Goal: Transaction & Acquisition: Purchase product/service

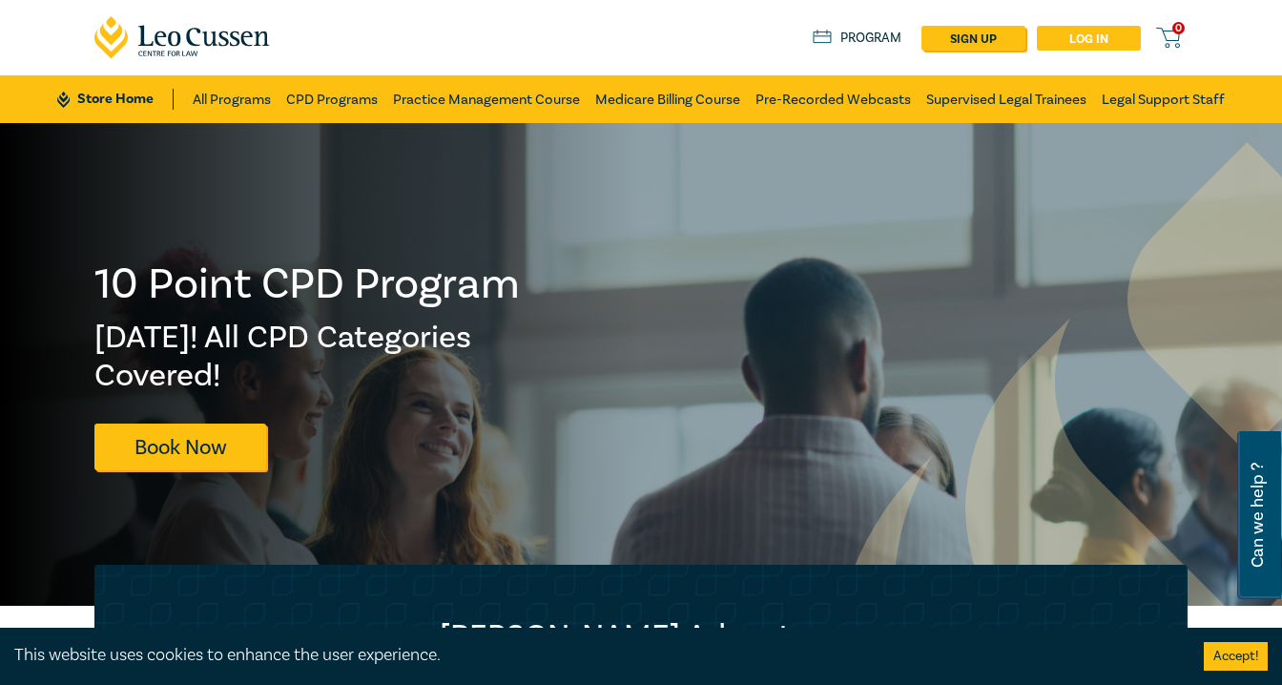
click at [1074, 34] on link "Log in" at bounding box center [1089, 38] width 104 height 25
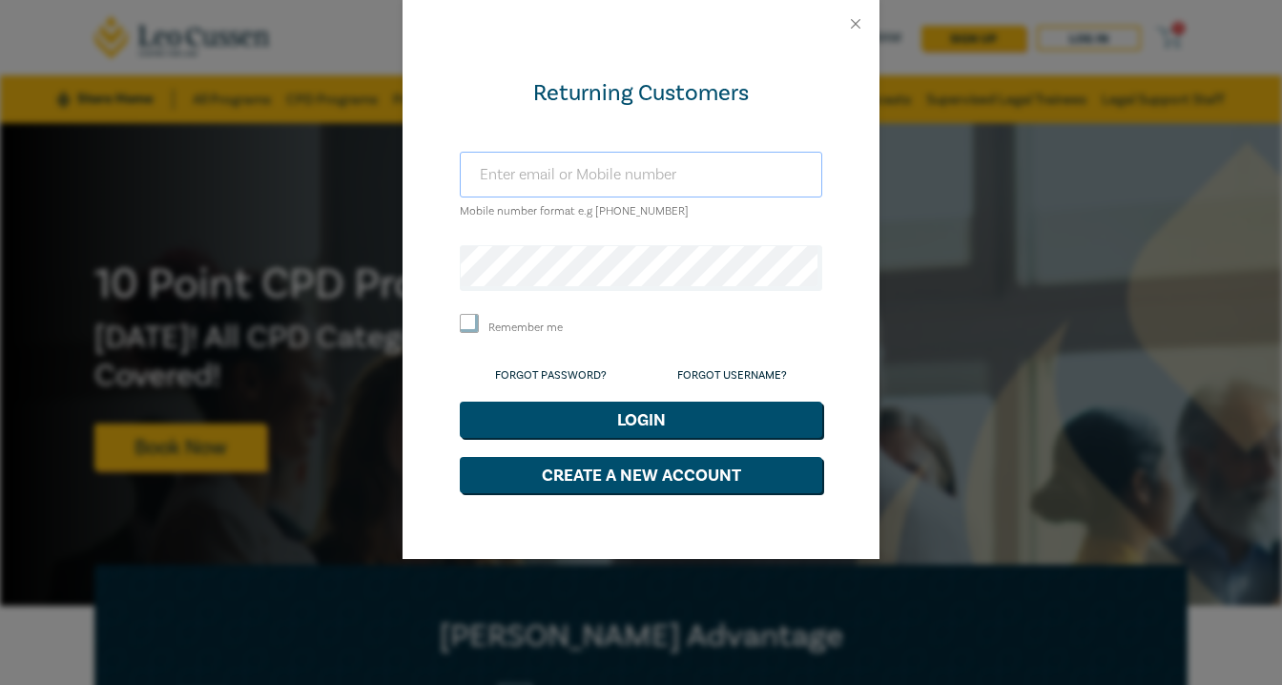
type input "[EMAIL_ADDRESS][DOMAIN_NAME]"
click at [462, 333] on input "Remember me" at bounding box center [469, 323] width 19 height 19
checkbox input "true"
click at [648, 438] on button "Login" at bounding box center [641, 419] width 362 height 36
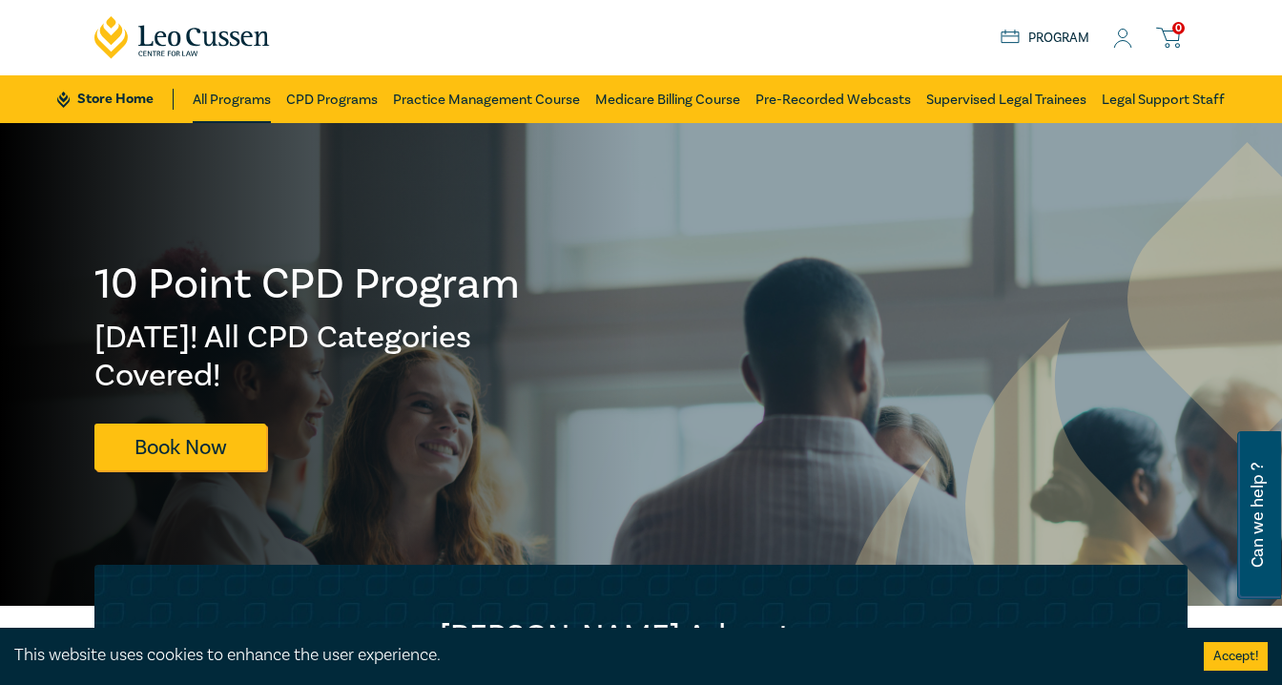
click at [236, 94] on link "All Programs" at bounding box center [232, 99] width 78 height 48
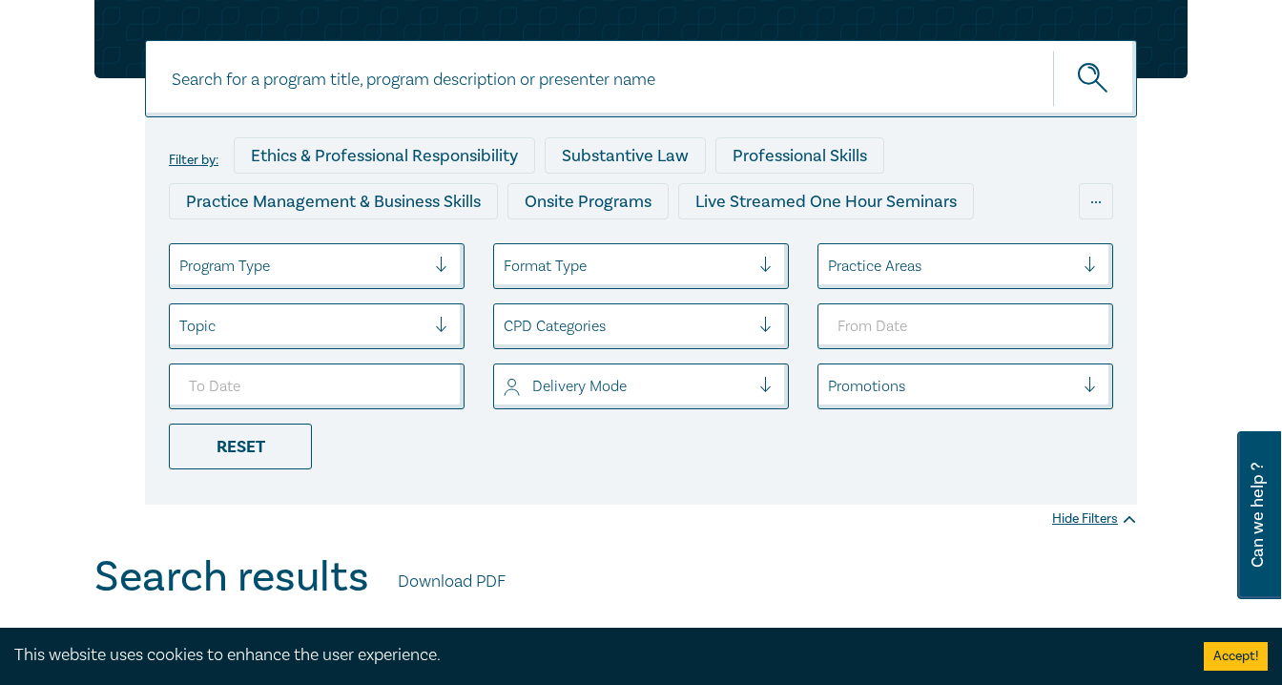
scroll to position [154, 0]
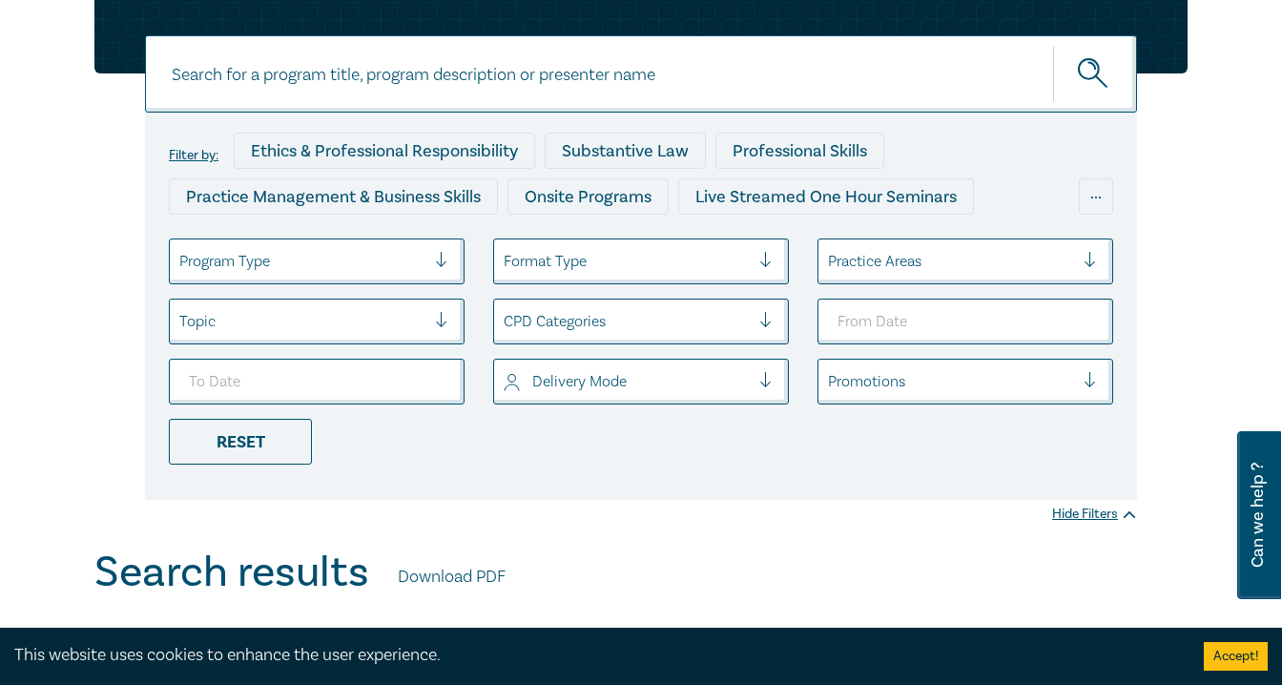
click at [453, 260] on div at bounding box center [449, 261] width 29 height 19
click at [452, 261] on div at bounding box center [449, 261] width 29 height 19
click at [553, 93] on input at bounding box center [641, 73] width 992 height 77
type input "lawyer wellbeing"
click at [1053, 45] on button "submit" at bounding box center [1095, 74] width 84 height 58
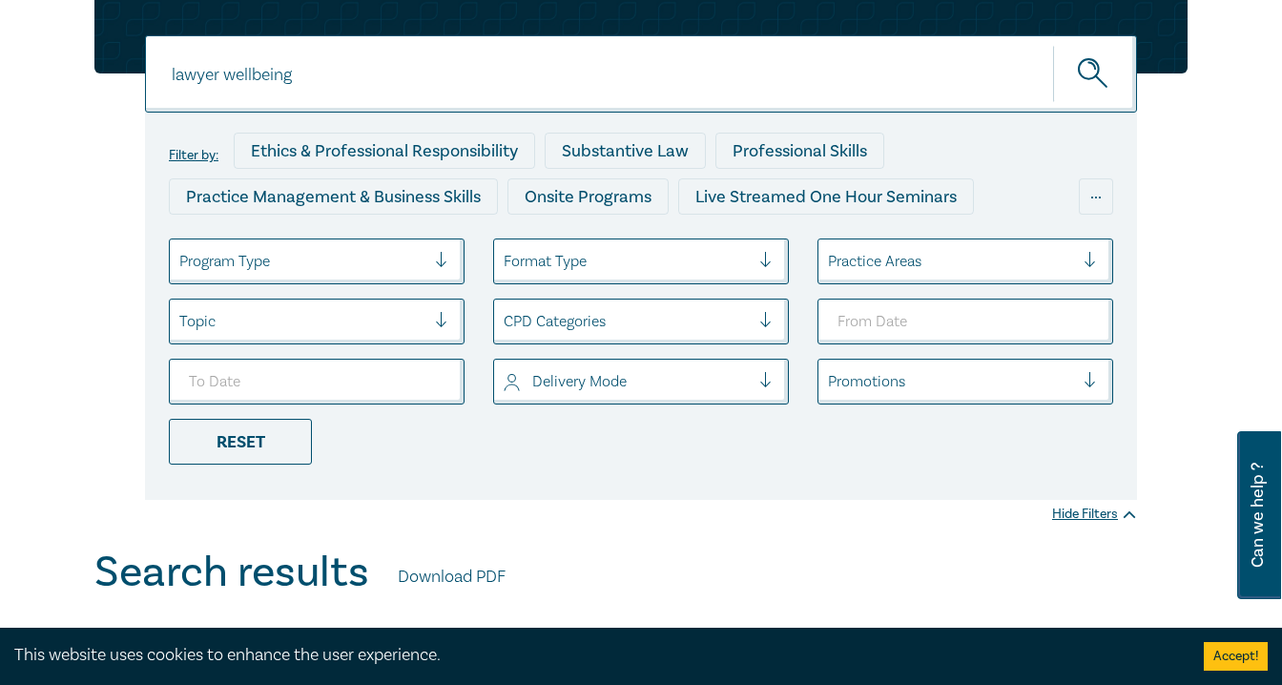
click at [1091, 78] on circle "submit" at bounding box center [1089, 69] width 20 height 20
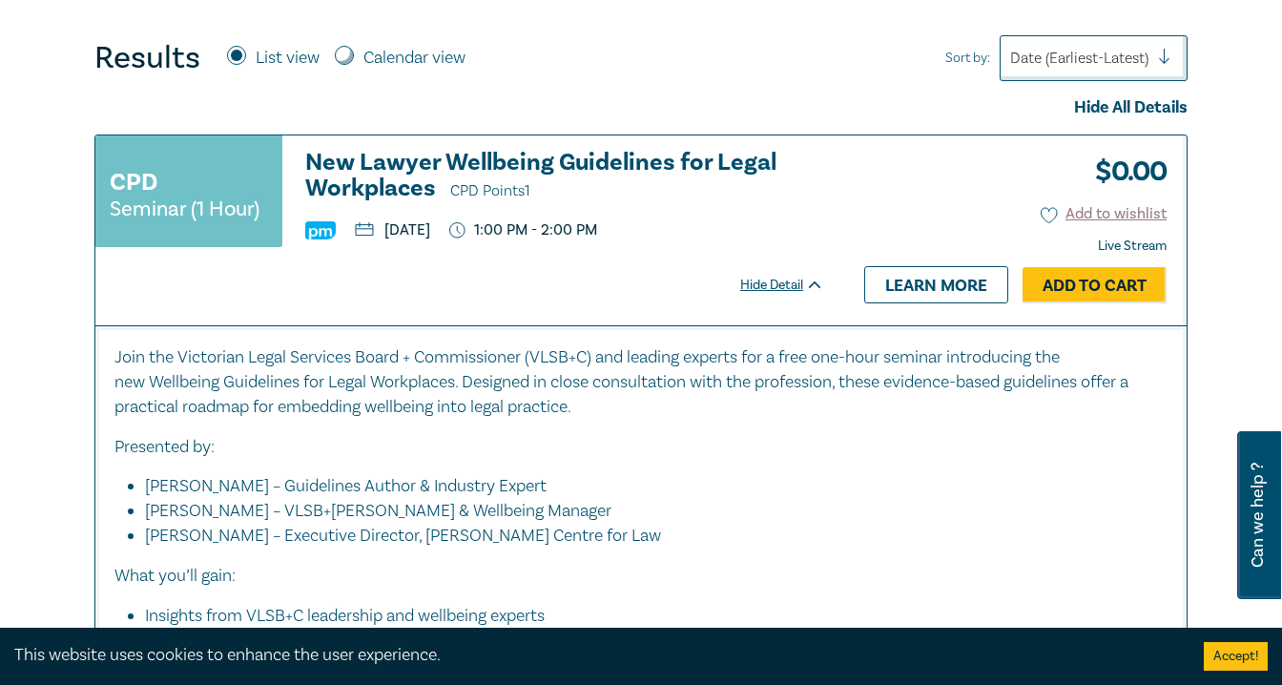
scroll to position [756, 0]
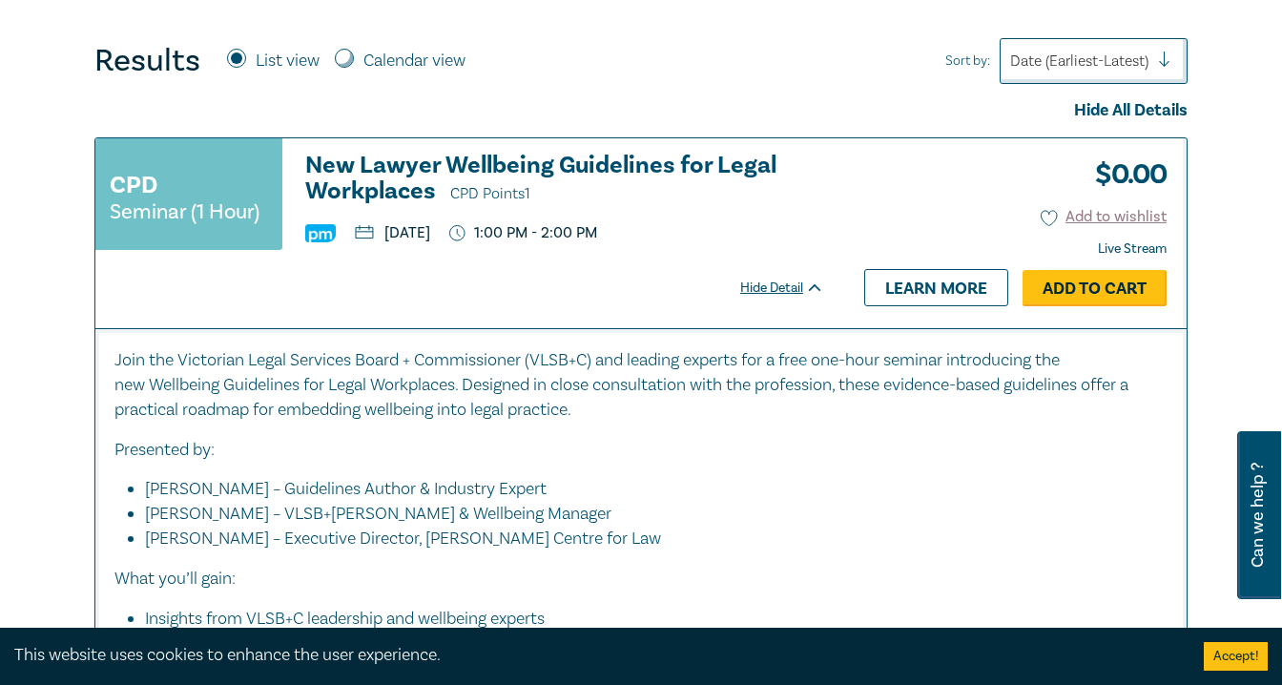
click at [1084, 300] on link "Add to Cart" at bounding box center [1094, 288] width 144 height 36
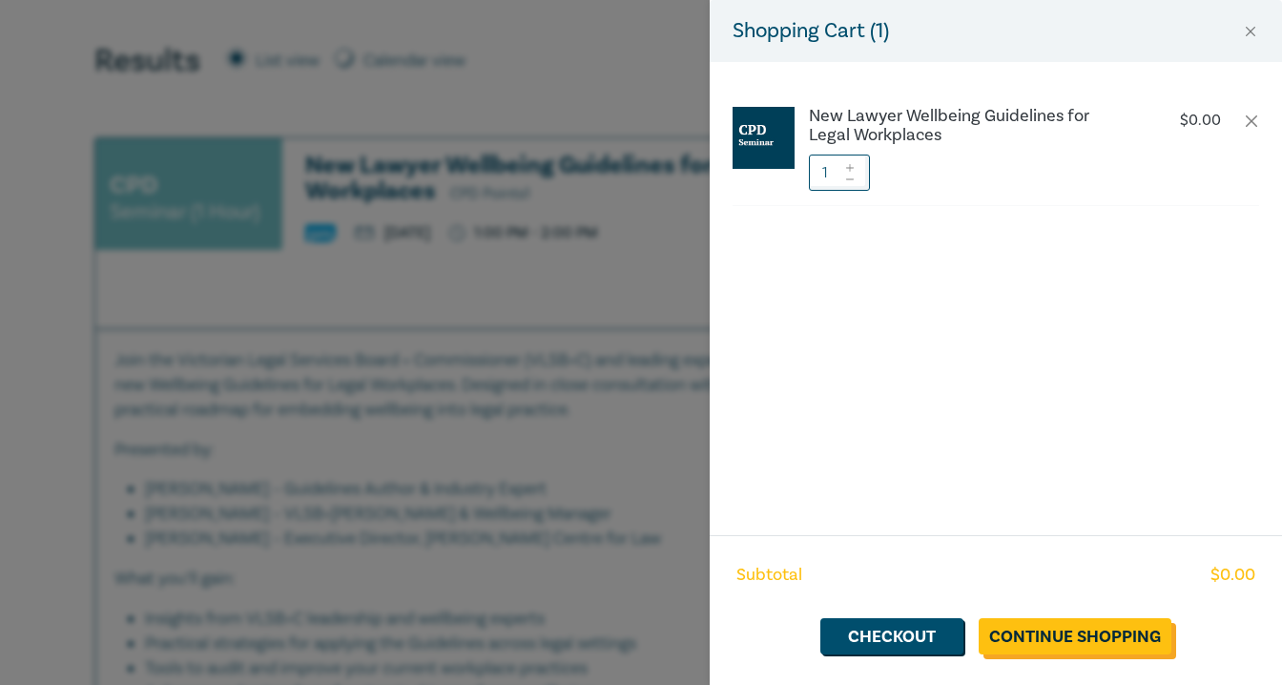
click at [1040, 630] on link "Continue Shopping" at bounding box center [1074, 636] width 193 height 36
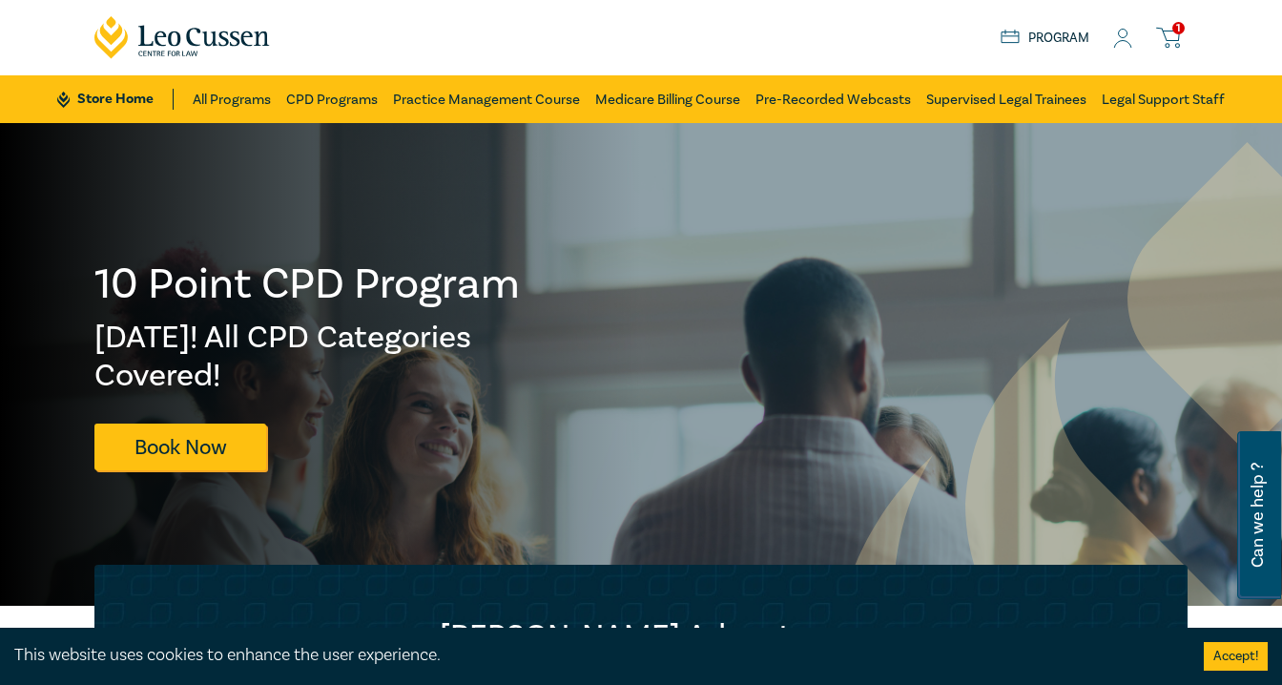
click at [1162, 40] on icon at bounding box center [1168, 35] width 22 height 12
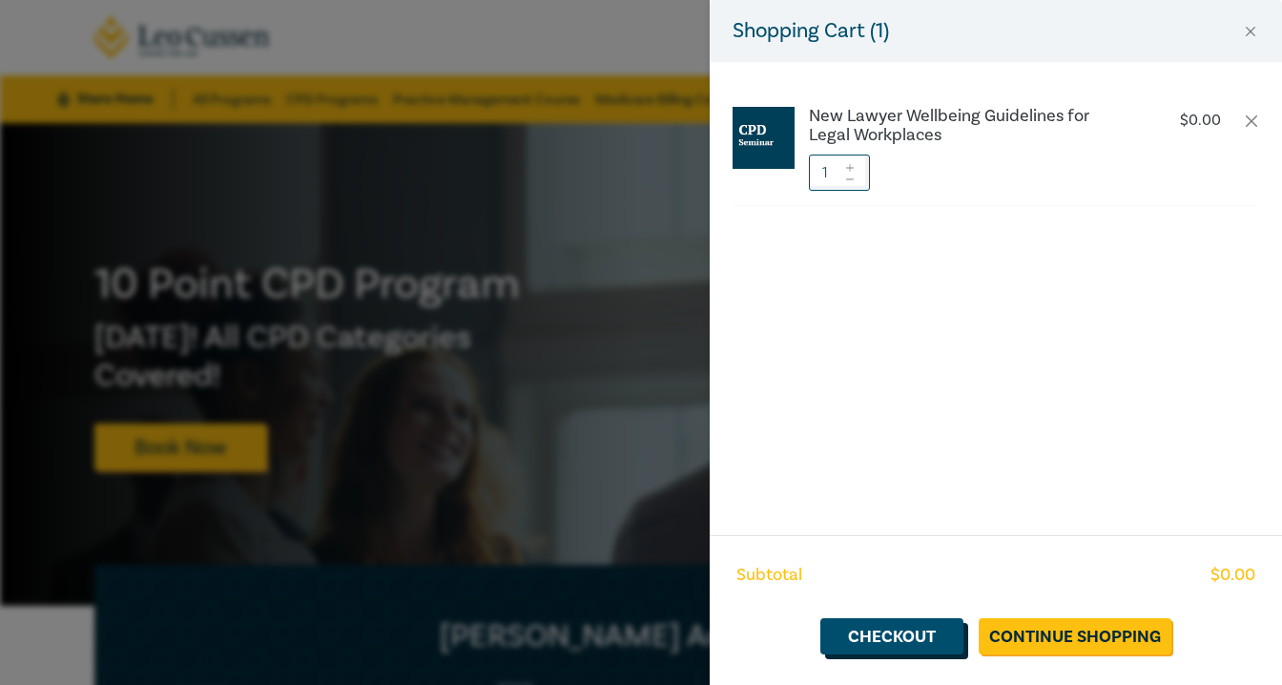
click at [879, 624] on link "Checkout" at bounding box center [891, 636] width 143 height 36
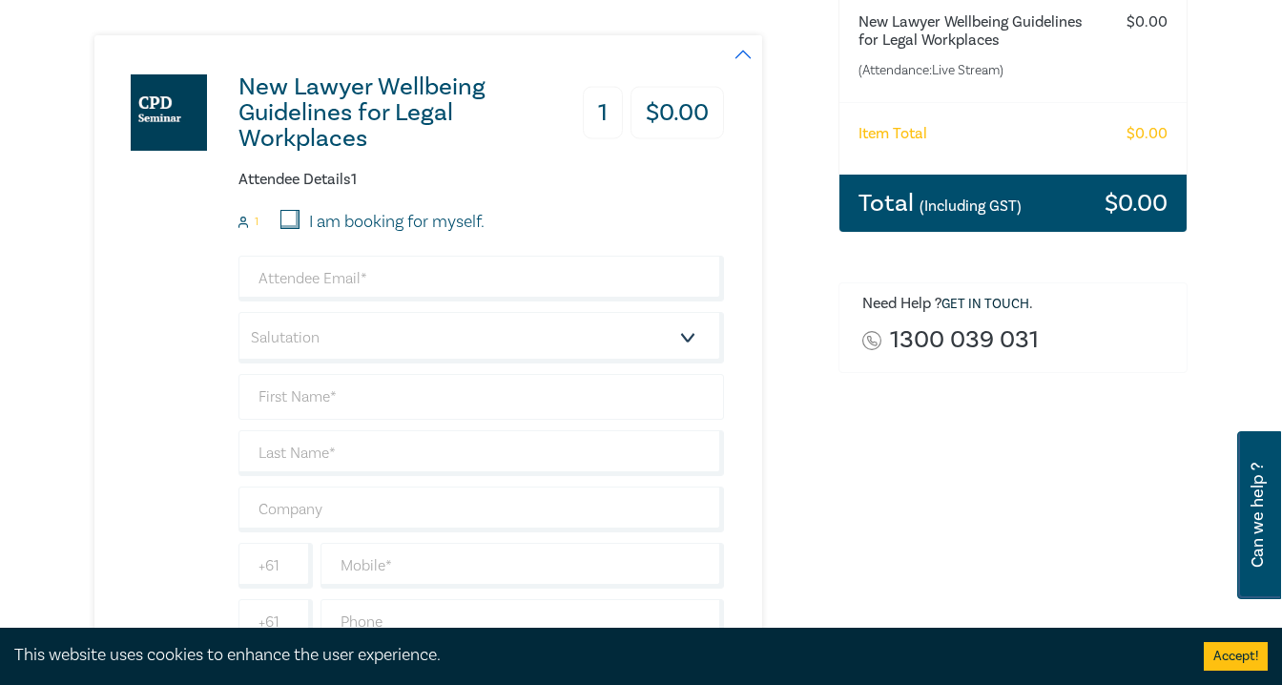
scroll to position [297, 0]
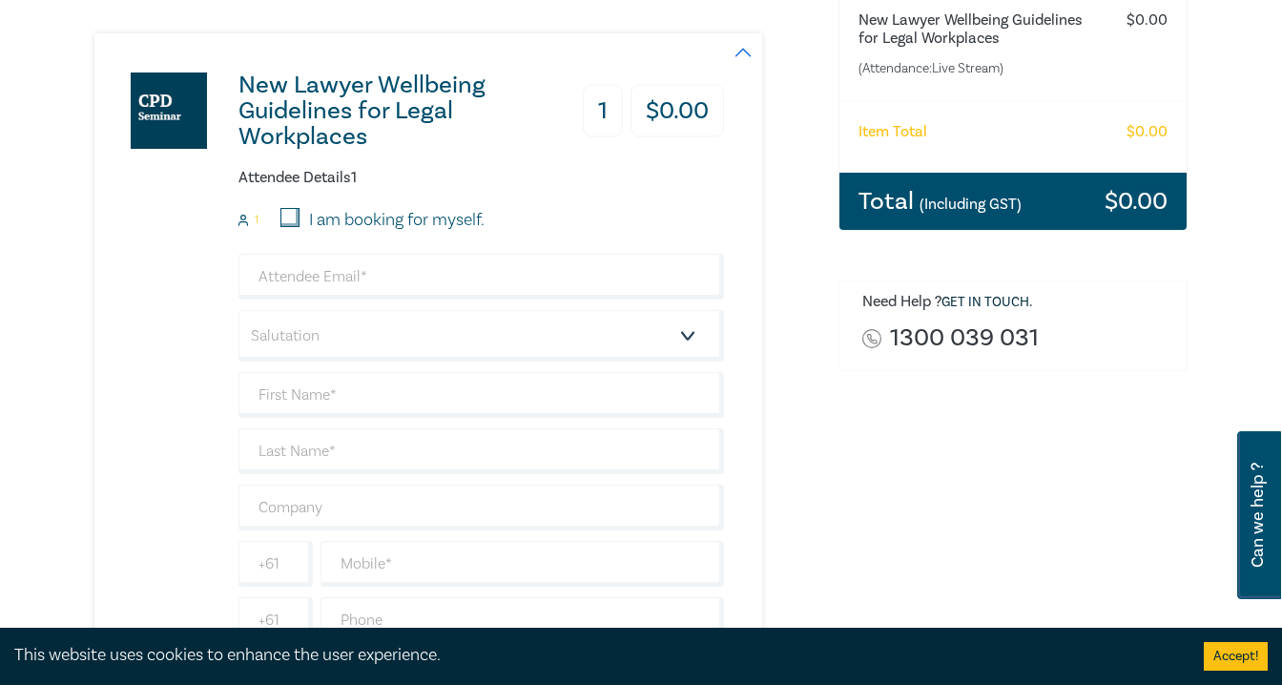
click at [303, 215] on div "I am booking for myself." at bounding box center [382, 220] width 204 height 25
click at [293, 213] on input "I am booking for myself." at bounding box center [289, 217] width 19 height 19
checkbox input "true"
type input "[EMAIL_ADDRESS][DOMAIN_NAME]"
type input "[PERSON_NAME]"
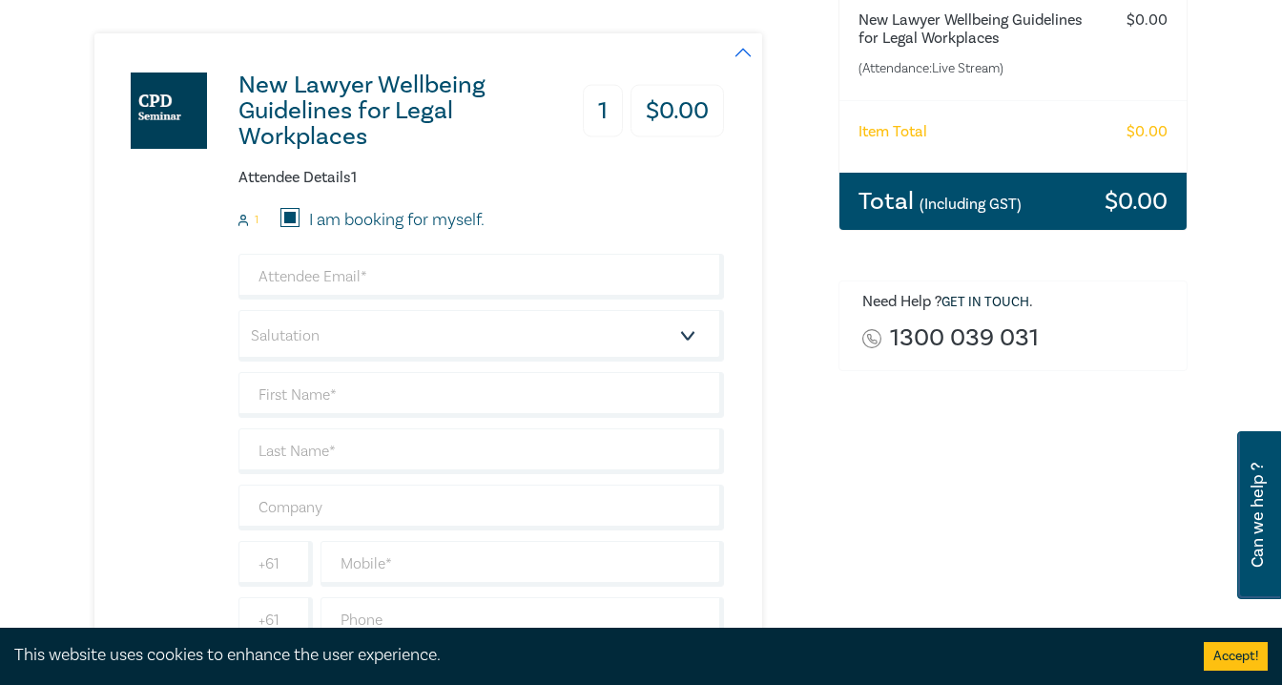
type input "Low"
type input "[PERSON_NAME] Low Consulting"
type input "411855198"
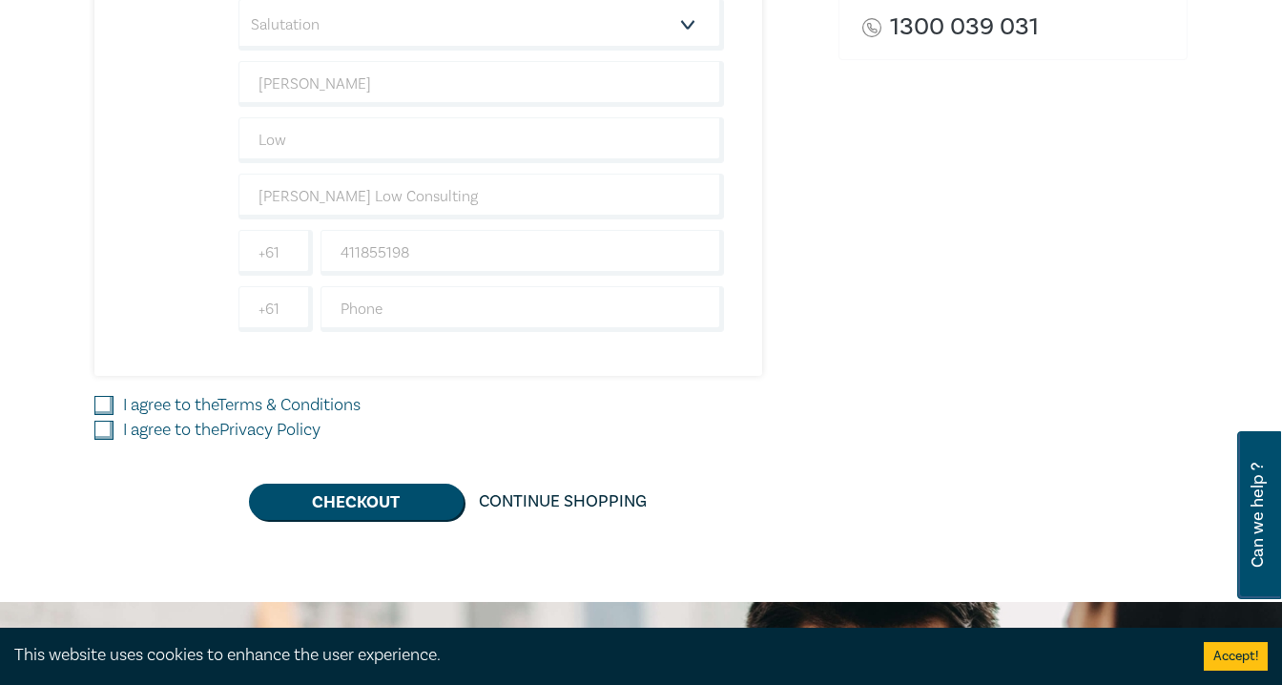
scroll to position [609, 0]
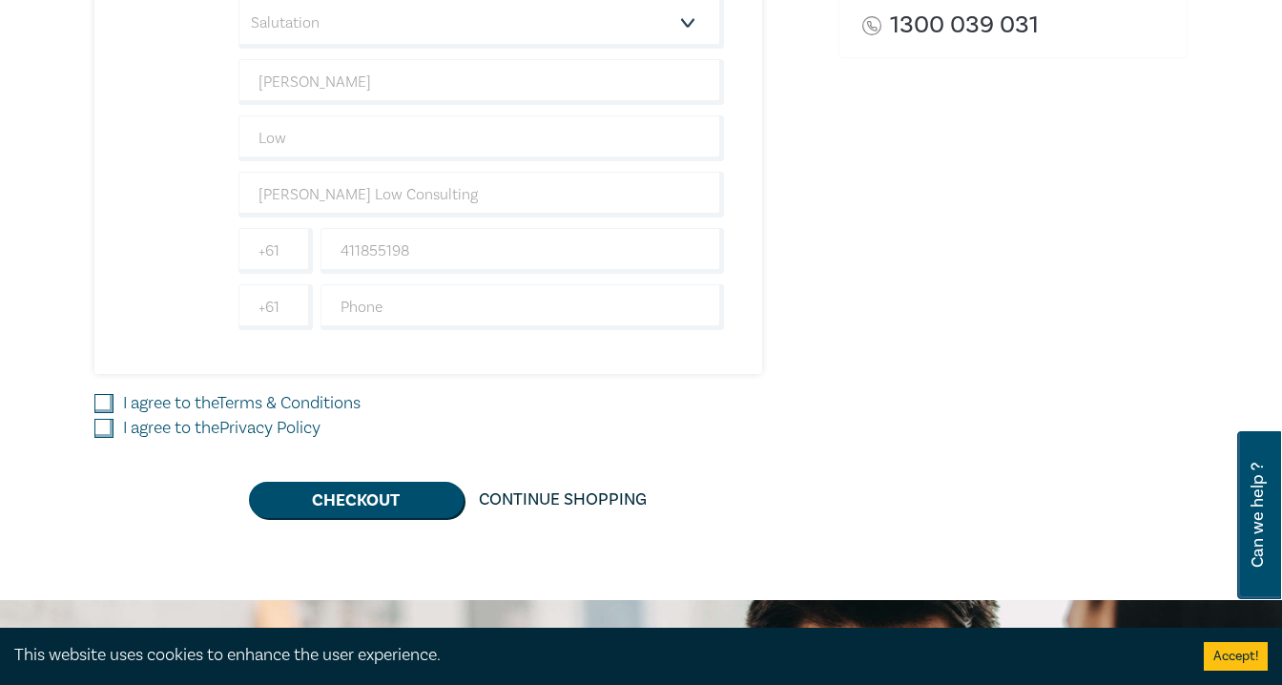
click at [113, 401] on input "I agree to the Terms & Conditions" at bounding box center [103, 403] width 19 height 19
checkbox input "true"
drag, startPoint x: 108, startPoint y: 430, endPoint x: 119, endPoint y: 433, distance: 11.8
click at [111, 431] on input "I agree to the Privacy Policy" at bounding box center [103, 428] width 19 height 19
checkbox input "true"
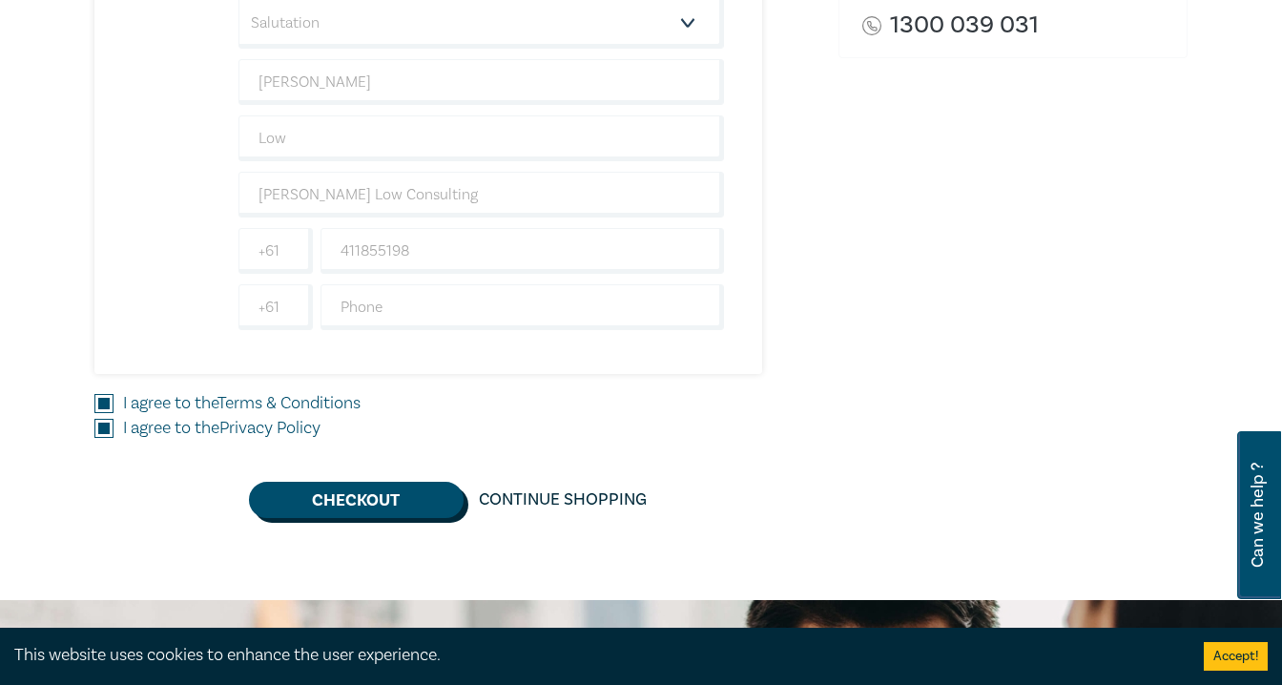
click at [296, 486] on button "Checkout" at bounding box center [356, 500] width 215 height 36
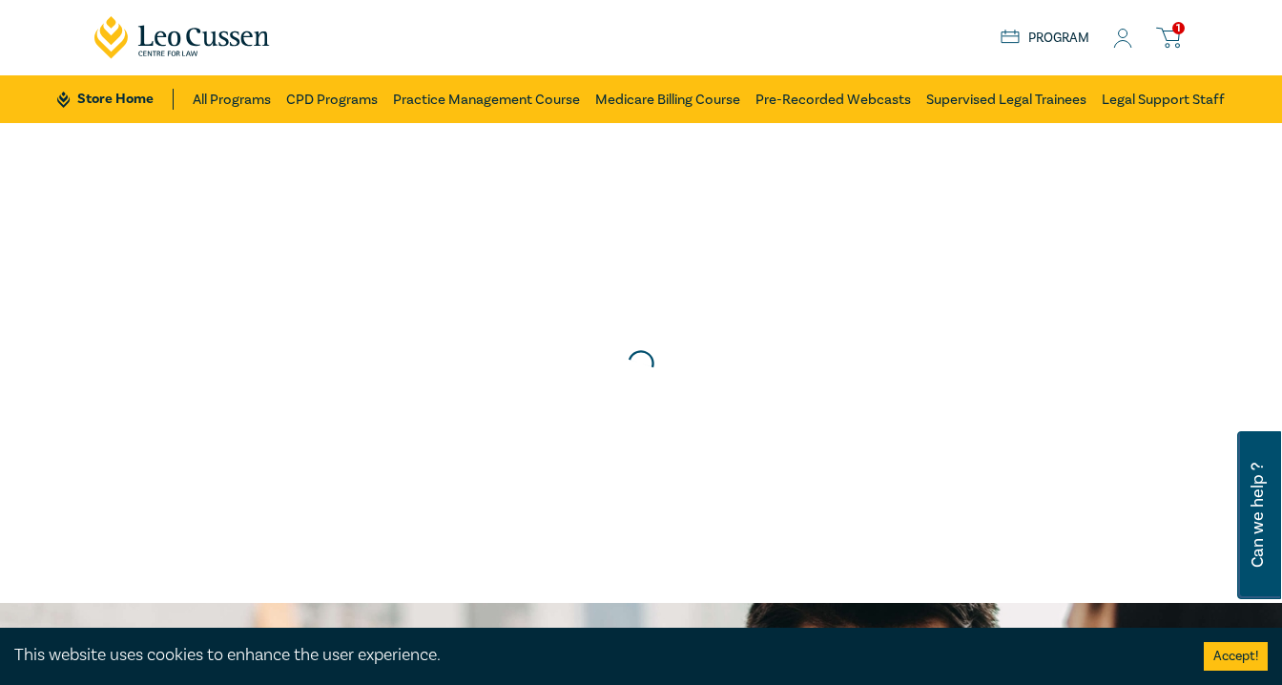
scroll to position [0, 0]
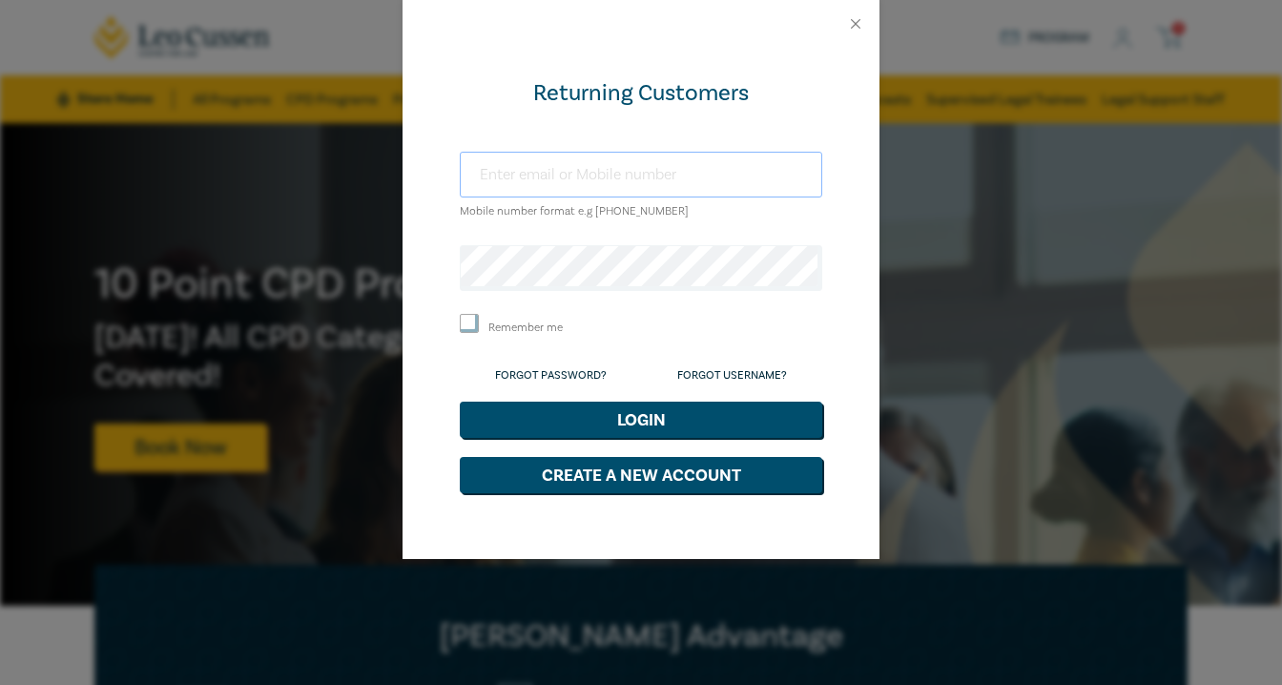
type input "[EMAIL_ADDRESS][DOMAIN_NAME]"
drag, startPoint x: 461, startPoint y: 339, endPoint x: 504, endPoint y: 379, distance: 59.4
click at [465, 333] on input "Remember me" at bounding box center [469, 323] width 19 height 19
checkbox input "true"
click at [601, 435] on button "Login" at bounding box center [641, 419] width 362 height 36
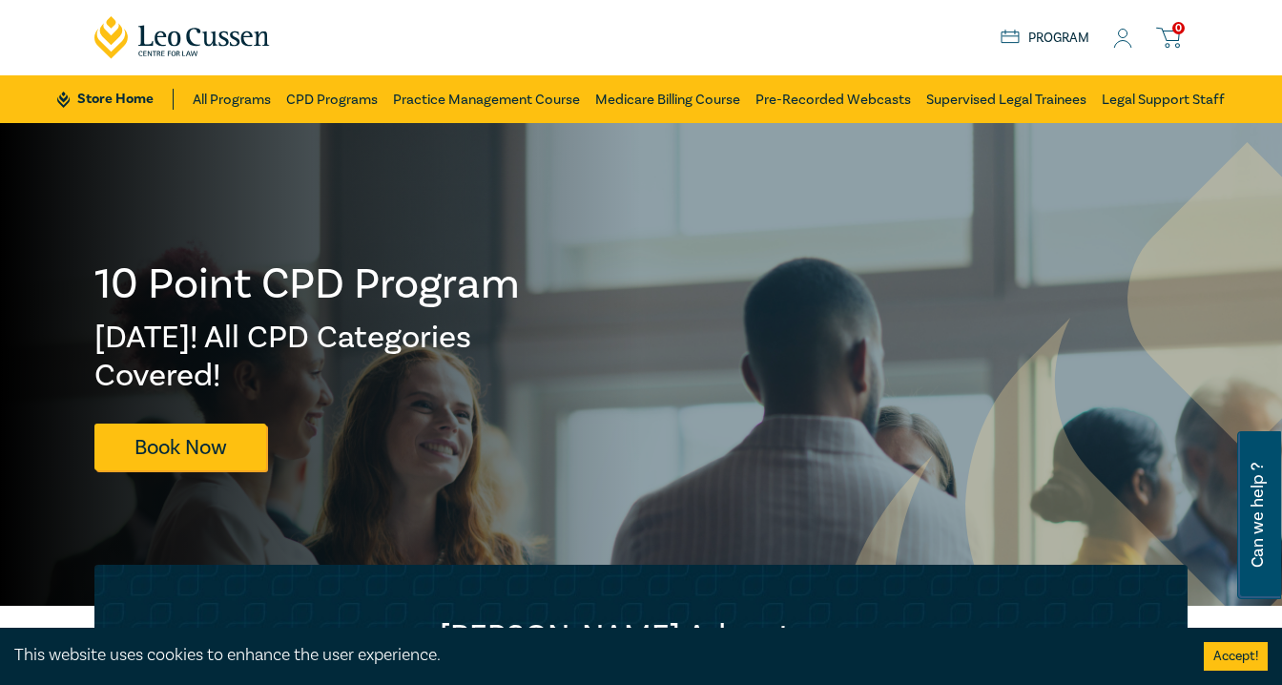
click at [1113, 46] on icon at bounding box center [1122, 39] width 19 height 20
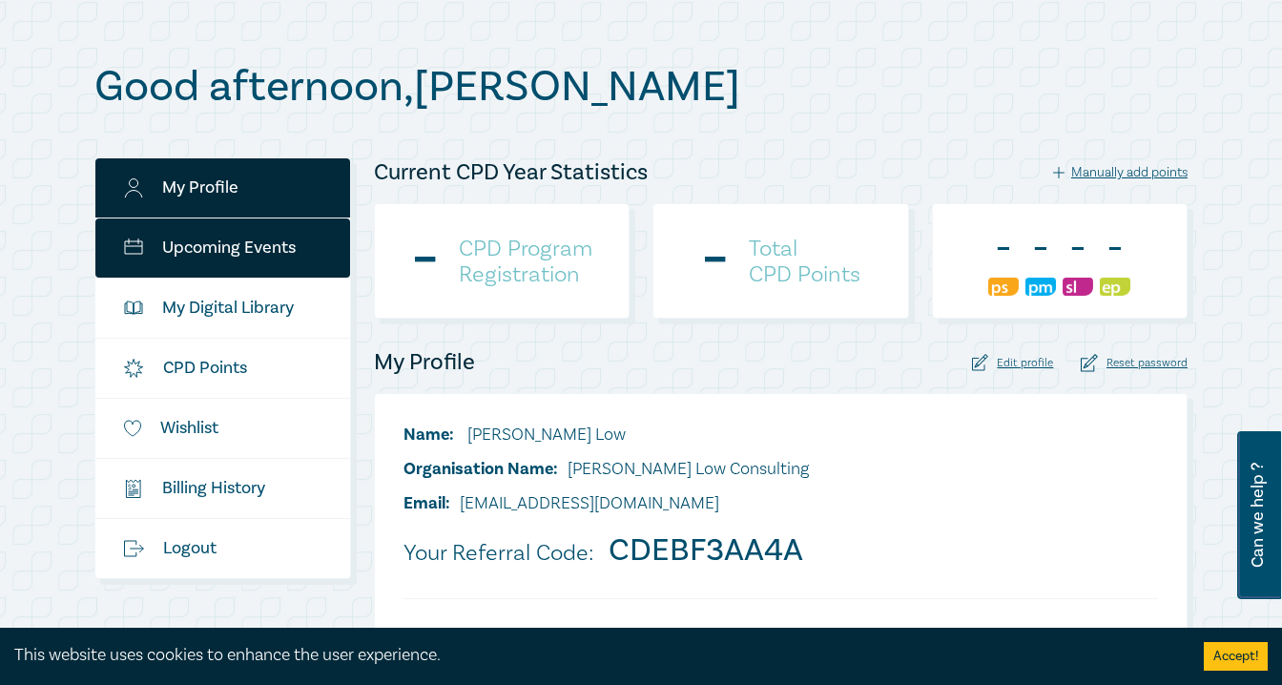
click at [228, 264] on link "Upcoming Events" at bounding box center [222, 247] width 255 height 59
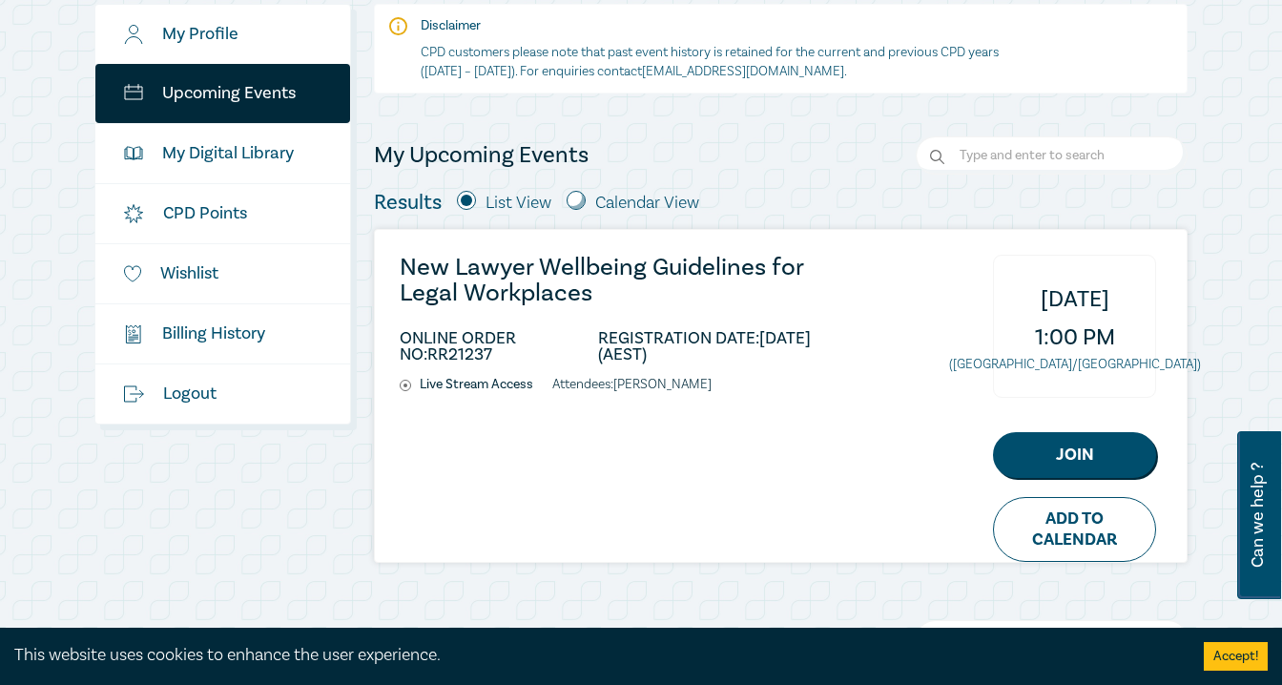
scroll to position [307, 0]
